Goal: Task Accomplishment & Management: Manage account settings

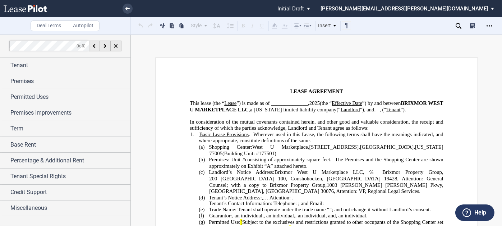
click at [205, 118] on p "﻿" at bounding box center [316, 116] width 253 height 6
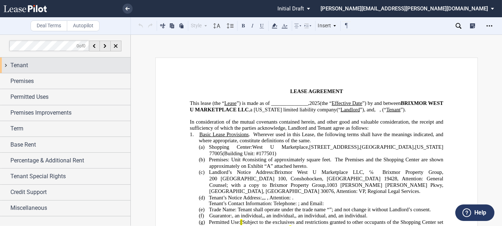
click at [81, 62] on div "Tenant" at bounding box center [70, 65] width 120 height 9
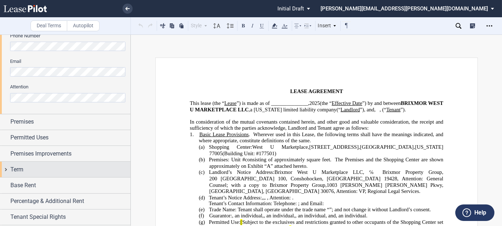
scroll to position [251, 0]
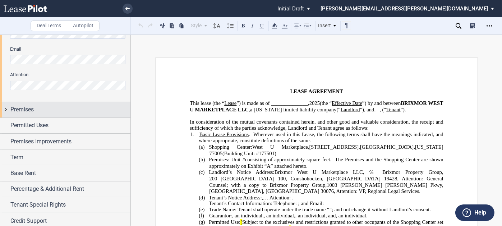
click at [49, 112] on div "Premises" at bounding box center [70, 109] width 120 height 9
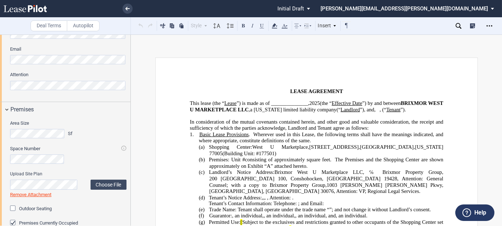
scroll to position [359, 0]
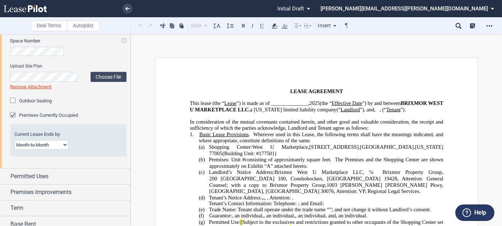
click at [44, 145] on select "Month-to-Month Early Termination Natural Expiration" at bounding box center [41, 144] width 54 height 9
select select "early termination"
click at [14, 140] on select "Month-to-Month Early Termination Natural Expiration" at bounding box center [41, 144] width 54 height 9
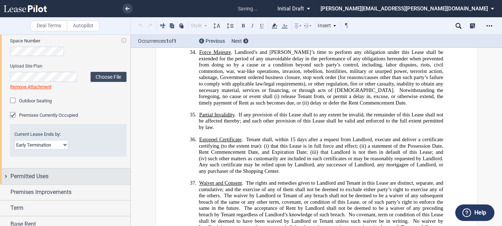
scroll to position [4692, 0]
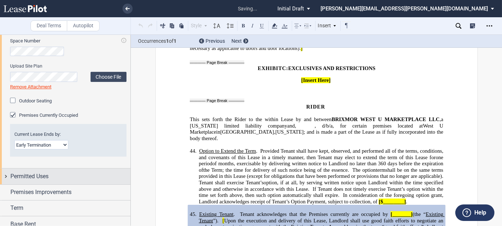
click at [54, 176] on div "Permitted Uses" at bounding box center [70, 176] width 120 height 9
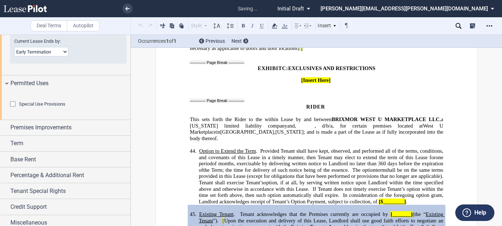
scroll to position [467, 0]
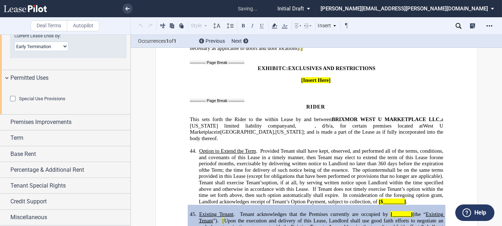
click at [57, 101] on span "Special Use Provisions" at bounding box center [42, 98] width 46 height 5
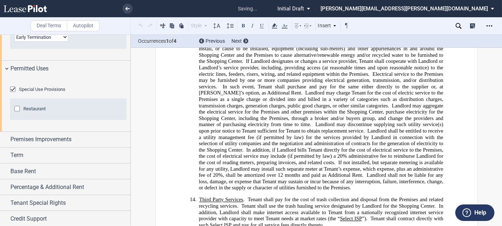
scroll to position [1242, 0]
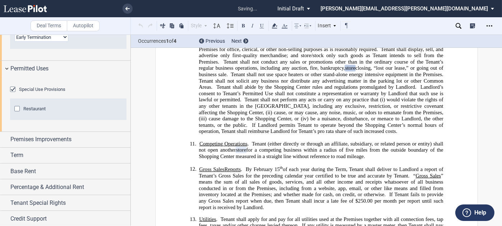
click at [41, 111] on span "Restaurant" at bounding box center [34, 108] width 22 height 5
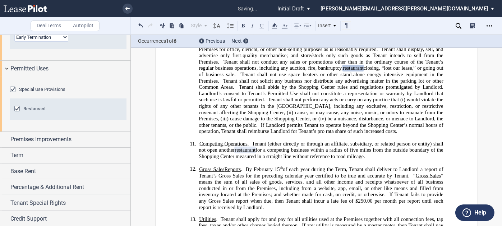
click at [41, 111] on span "Restaurant" at bounding box center [34, 108] width 22 height 5
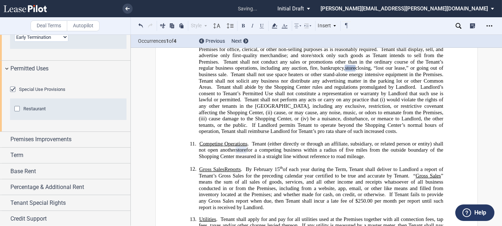
click at [26, 111] on span "Restaurant" at bounding box center [34, 108] width 22 height 5
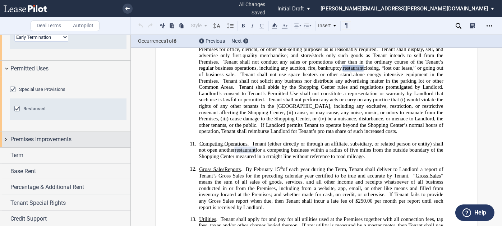
click at [36, 144] on span "Premises Improvements" at bounding box center [40, 139] width 61 height 9
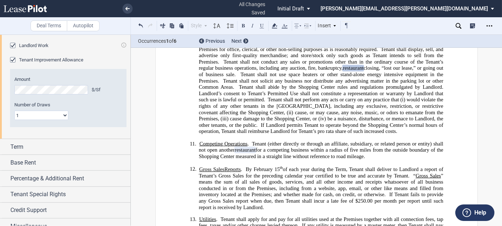
scroll to position [575, 0]
click at [40, 48] on span "Landlord Work" at bounding box center [33, 44] width 29 height 5
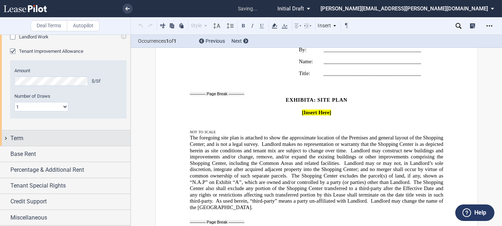
scroll to position [621, 0]
click at [56, 139] on div "Term" at bounding box center [70, 138] width 120 height 9
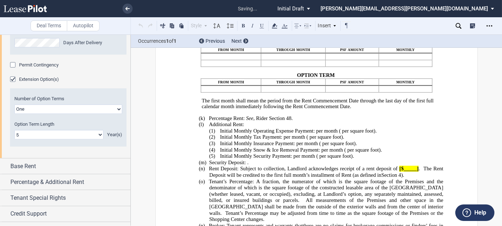
scroll to position [814, 0]
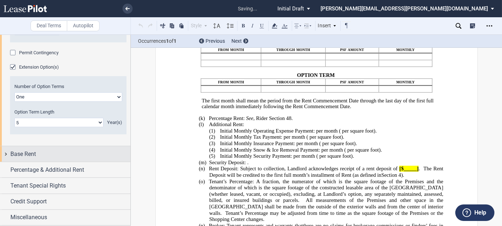
click at [62, 152] on div "Base Rent" at bounding box center [70, 154] width 120 height 9
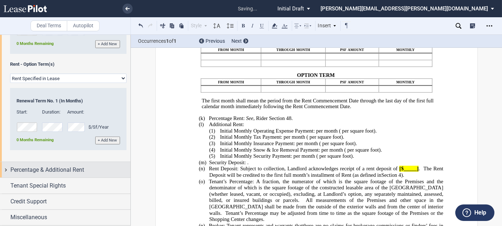
click at [60, 177] on div "Percentage & Additional Rent" at bounding box center [65, 169] width 130 height 15
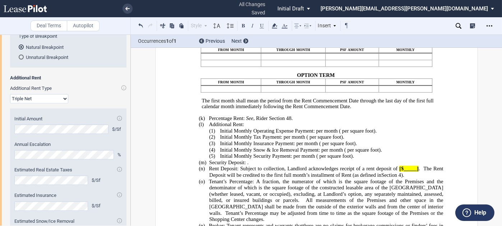
scroll to position [1138, 0]
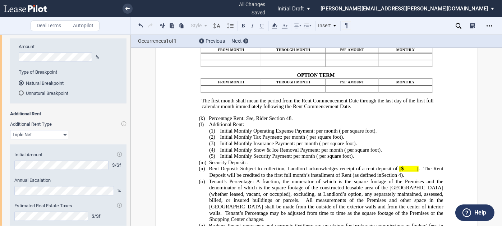
click at [50, 32] on span "Tenant Pays Percentage Rent" at bounding box center [49, 29] width 60 height 5
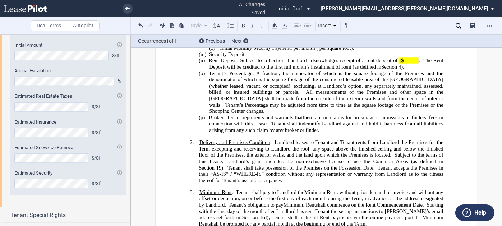
scroll to position [1244, 0]
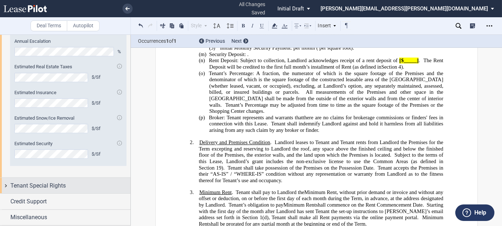
drag, startPoint x: 52, startPoint y: 186, endPoint x: 52, endPoint y: 179, distance: 7.2
click at [52, 186] on span "Tenant Special Rights" at bounding box center [37, 185] width 55 height 9
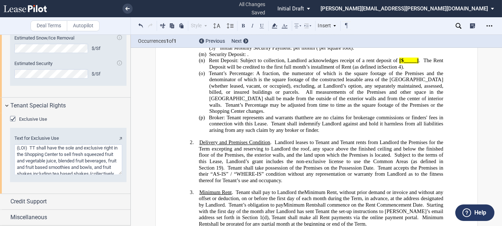
scroll to position [1322, 0]
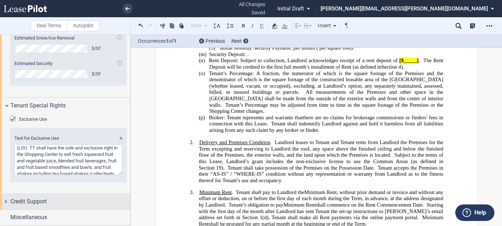
click at [34, 197] on div "Credit Support" at bounding box center [65, 201] width 130 height 15
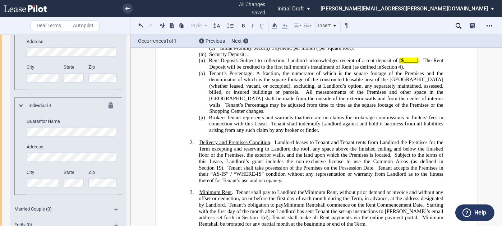
scroll to position [1861, 0]
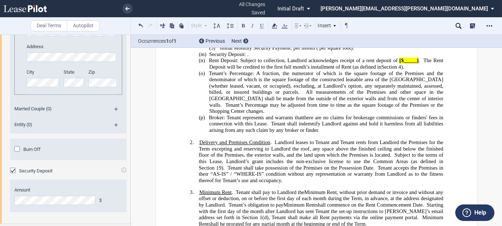
click at [37, 152] on span "Burn Off" at bounding box center [31, 148] width 17 height 5
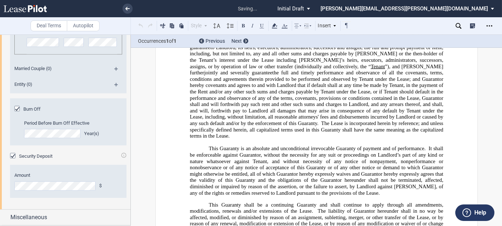
scroll to position [1939, 0]
drag, startPoint x: 54, startPoint y: 213, endPoint x: 62, endPoint y: 204, distance: 12.7
click at [53, 213] on div "Miscellaneous" at bounding box center [70, 217] width 120 height 9
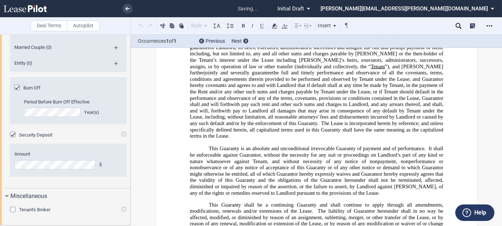
click at [44, 208] on span "Tenant's Broker" at bounding box center [34, 209] width 31 height 5
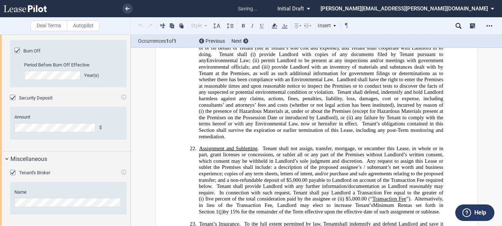
scroll to position [465, 0]
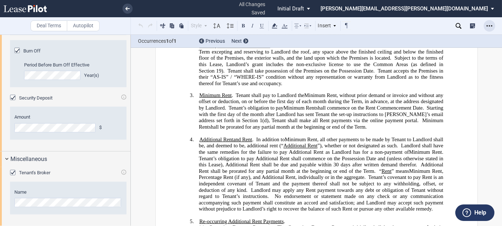
click at [489, 24] on icon "Open Lease options menu" at bounding box center [489, 26] width 6 height 6
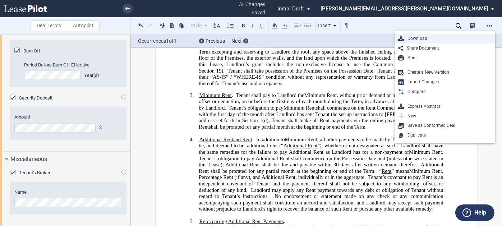
click at [413, 36] on div "Download" at bounding box center [448, 39] width 88 height 6
